Goal: Transaction & Acquisition: Register for event/course

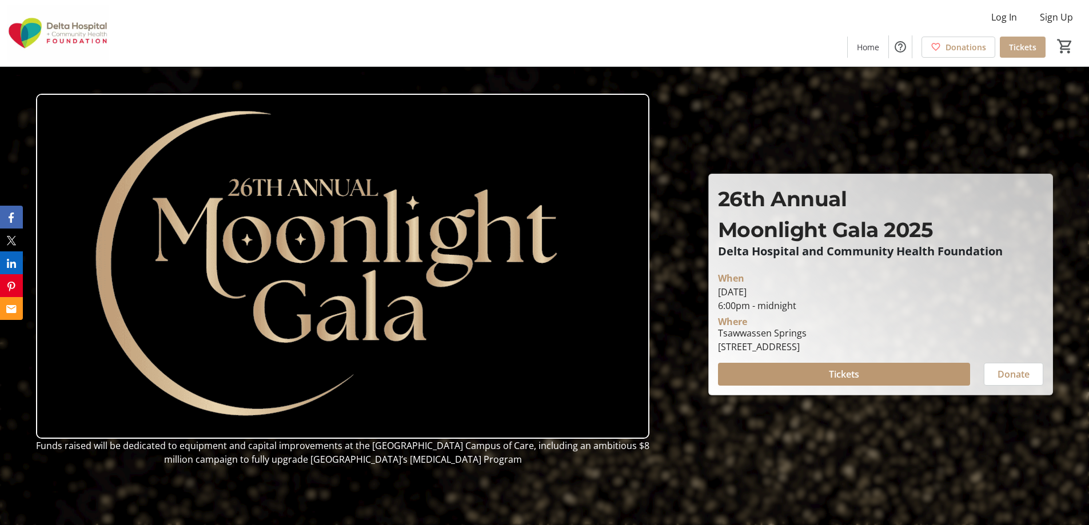
click at [1016, 47] on span "Tickets" at bounding box center [1022, 47] width 27 height 12
click at [822, 373] on span at bounding box center [844, 374] width 252 height 27
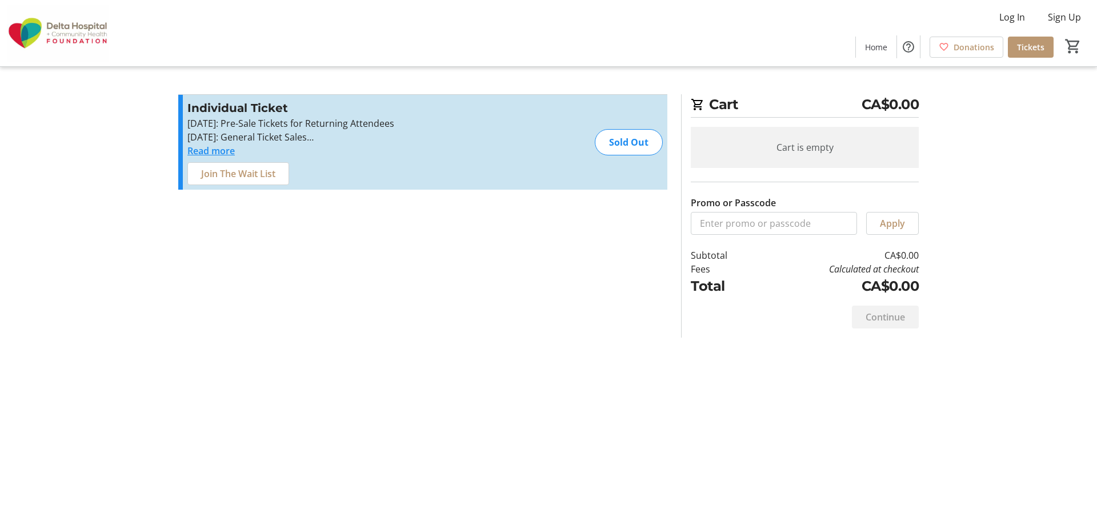
click at [207, 149] on button "Read more" at bounding box center [210, 151] width 47 height 14
